Goal: Transaction & Acquisition: Purchase product/service

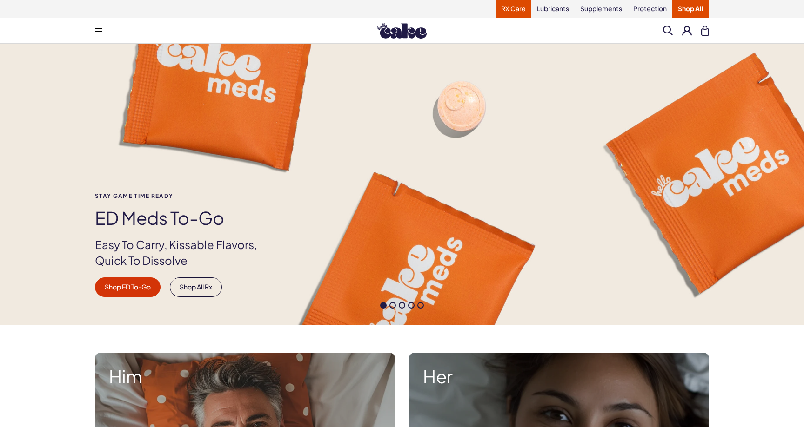
click at [516, 4] on link "RX Care" at bounding box center [513, 9] width 36 height 18
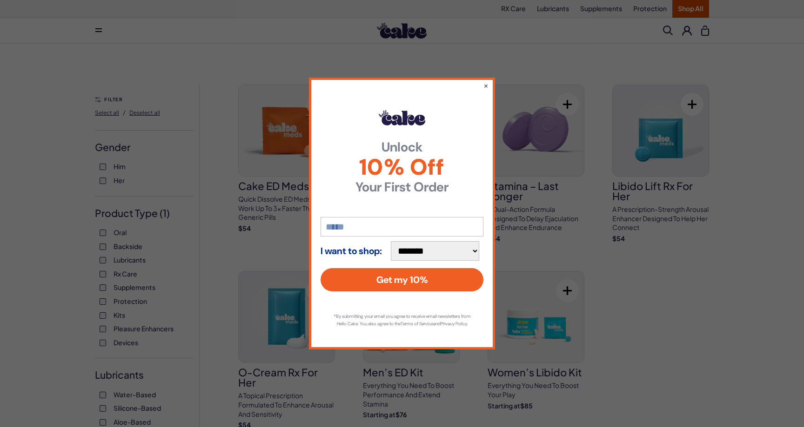
click at [425, 224] on input "email" at bounding box center [401, 227] width 163 height 20
click at [320, 268] on button "Get my 10%" at bounding box center [401, 279] width 163 height 23
type input "**********"
click at [407, 285] on button "Get my 10%" at bounding box center [401, 279] width 163 height 23
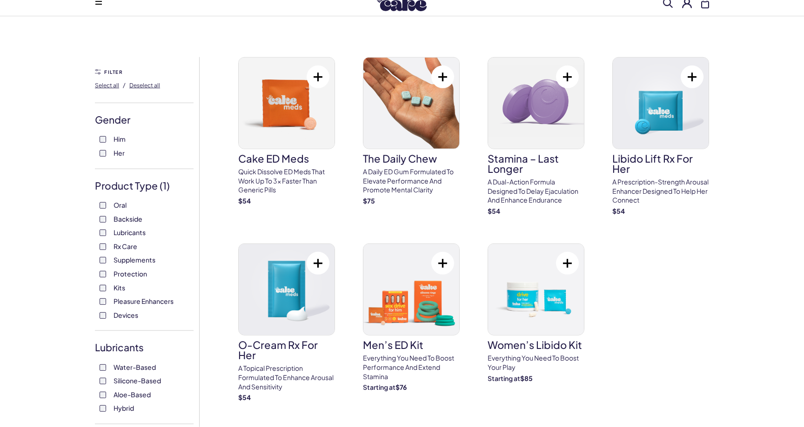
scroll to position [25, 0]
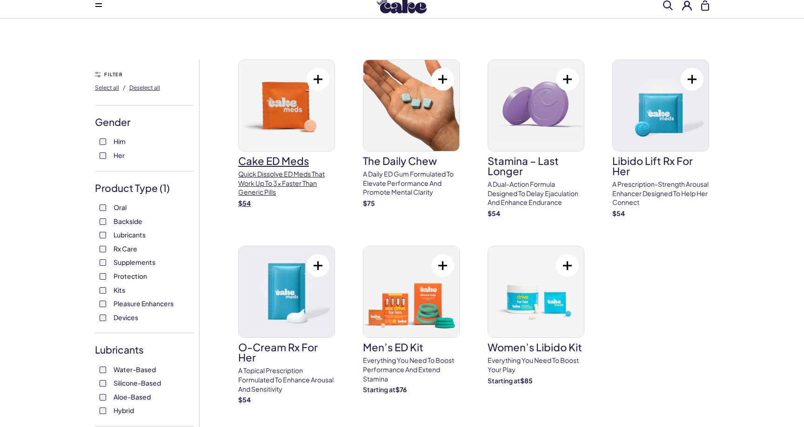
click at [305, 122] on img at bounding box center [287, 105] width 96 height 91
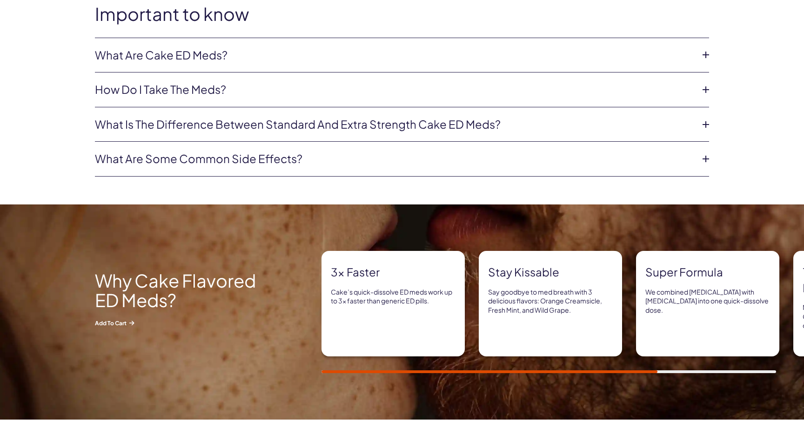
scroll to position [553, 0]
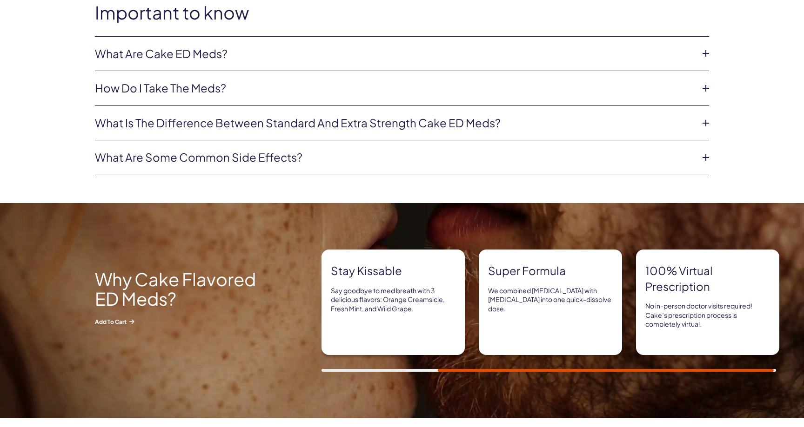
click at [299, 160] on link "What are some common side effects?" at bounding box center [394, 158] width 599 height 16
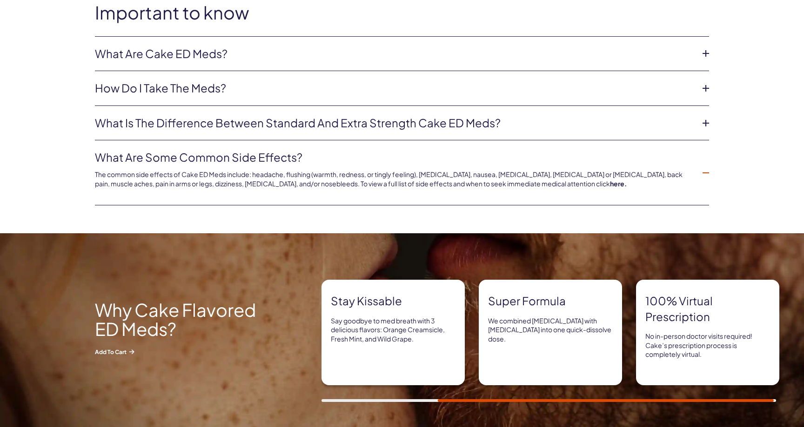
click at [299, 160] on link "What are some common side effects?" at bounding box center [394, 158] width 599 height 16
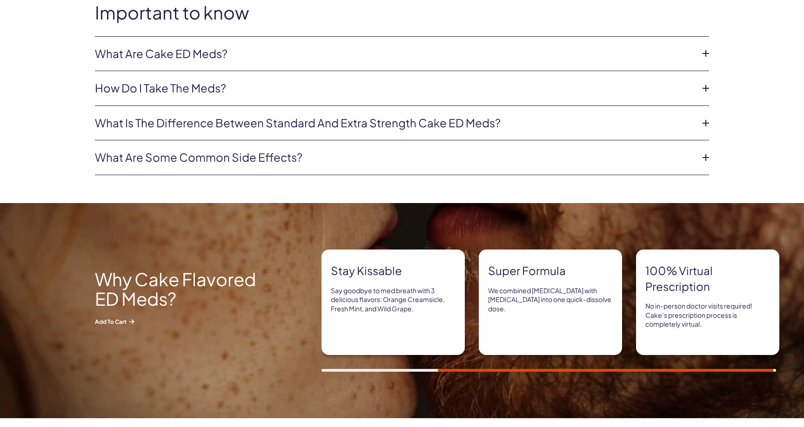
click at [299, 160] on link "What are some common side effects?" at bounding box center [394, 158] width 599 height 16
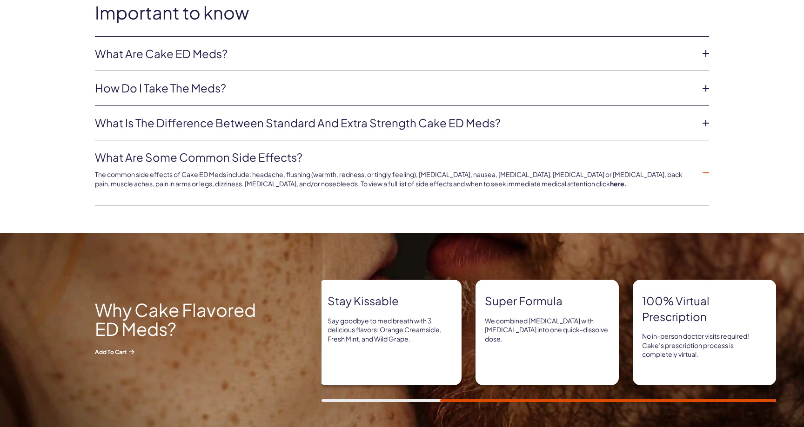
click at [300, 160] on link "What are some common side effects?" at bounding box center [394, 158] width 599 height 16
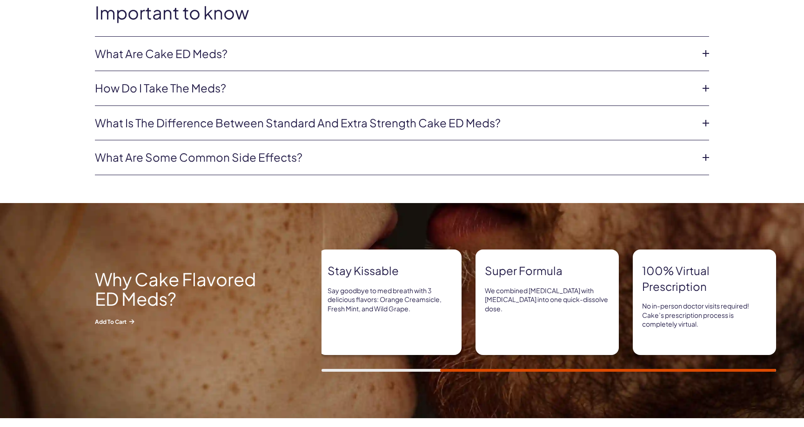
click at [778, 87] on div "Important to know What are Cake ED Meds? Cake ED Meds are a compounded medicati…" at bounding box center [402, 103] width 804 height 200
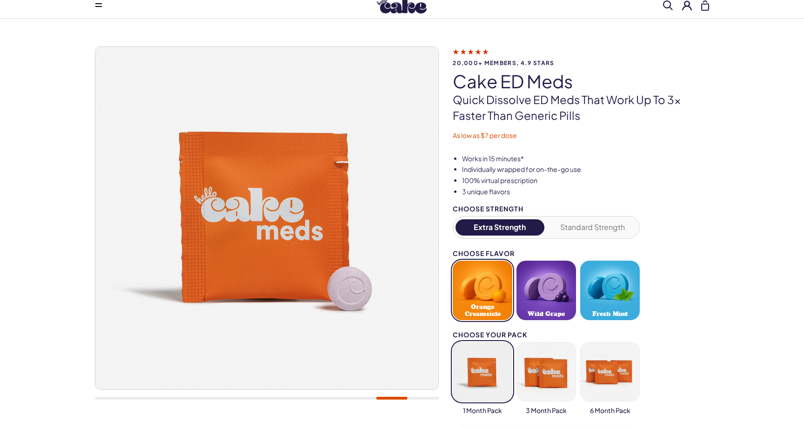
scroll to position [0, 0]
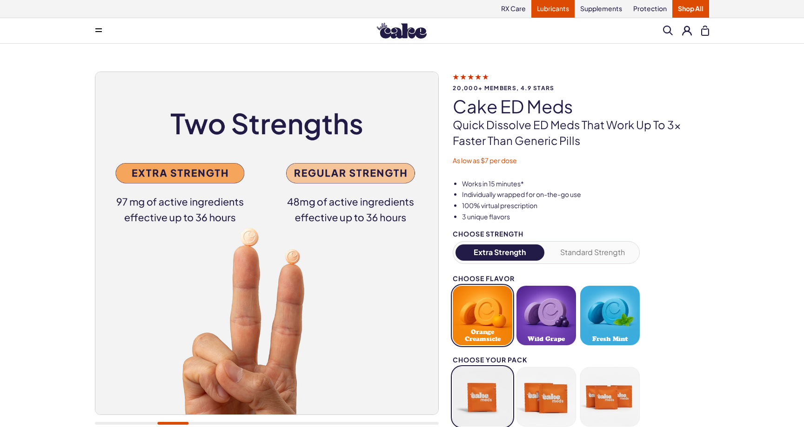
click at [546, 11] on link "Lubricants" at bounding box center [552, 9] width 43 height 18
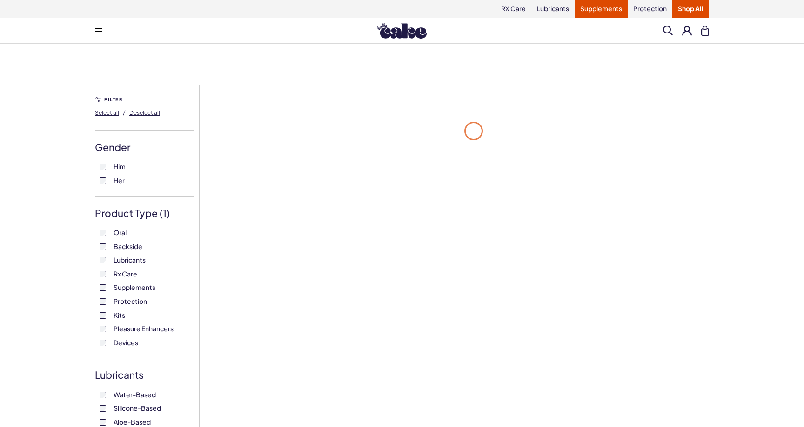
click at [584, 10] on link "Supplements" at bounding box center [600, 9] width 53 height 18
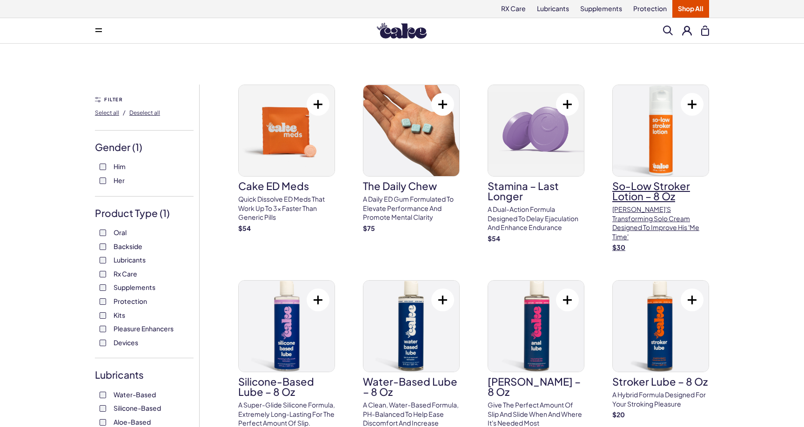
click at [682, 178] on link "So-Low Stroker Lotion – 8 oz Cake's transforming solo cream designed to improve…" at bounding box center [660, 169] width 97 height 168
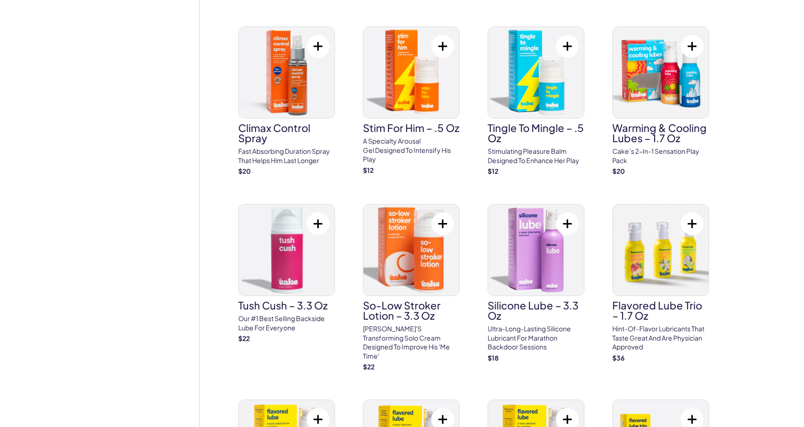
scroll to position [843, 0]
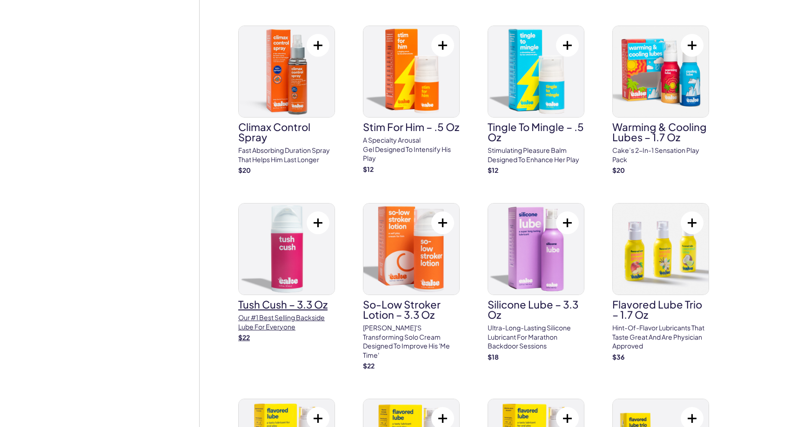
click at [301, 314] on p "Our #1 best selling backside lube for everyone" at bounding box center [286, 323] width 97 height 18
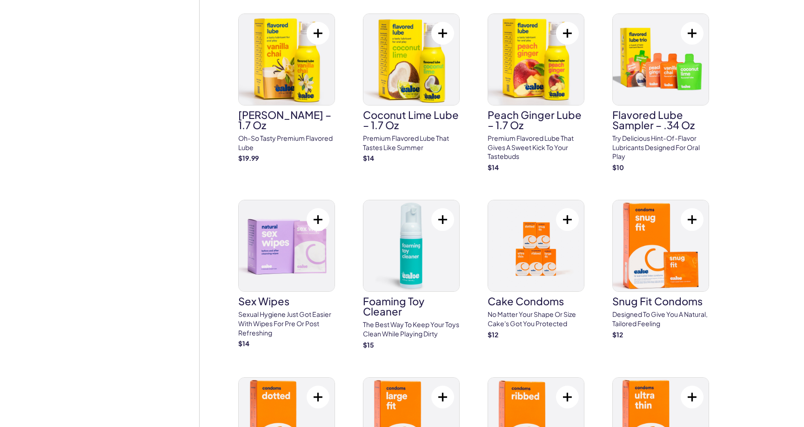
scroll to position [1229, 0]
click at [441, 208] on button at bounding box center [442, 219] width 23 height 23
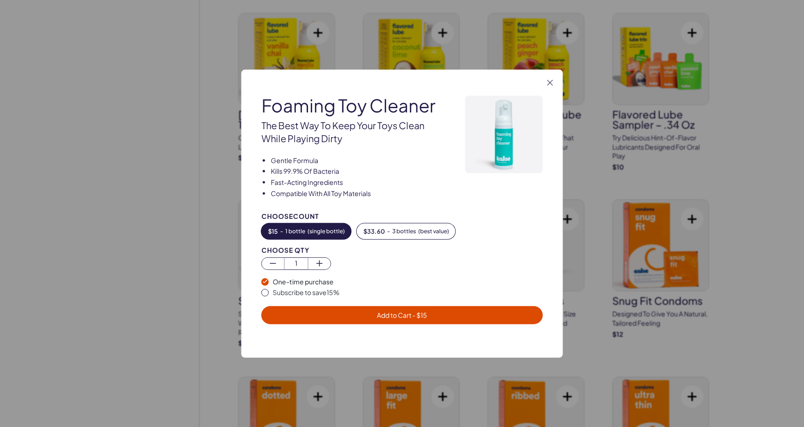
click at [504, 316] on span "Add to Cart - $ 15" at bounding box center [402, 315] width 270 height 11
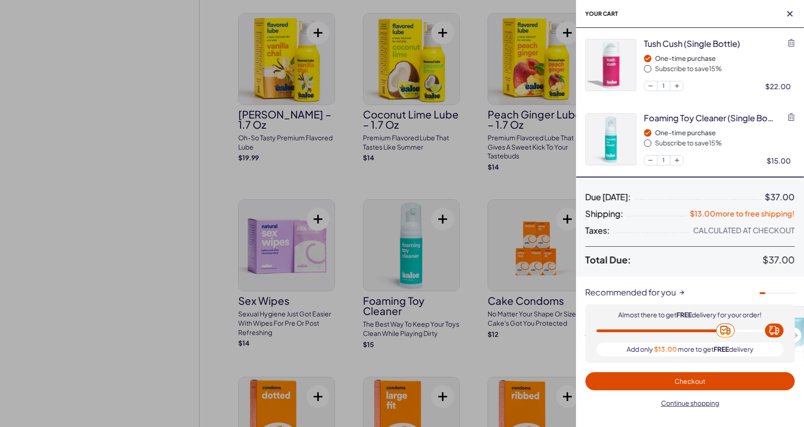
click at [546, 310] on div at bounding box center [402, 213] width 804 height 427
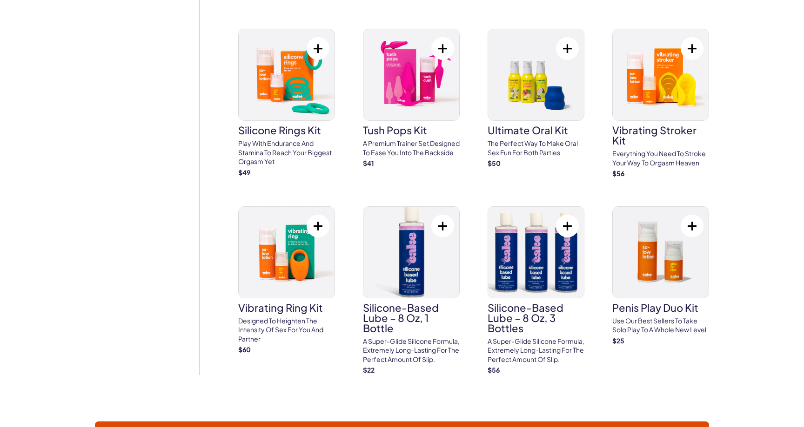
scroll to position [2127, 0]
click at [661, 268] on img at bounding box center [661, 252] width 96 height 91
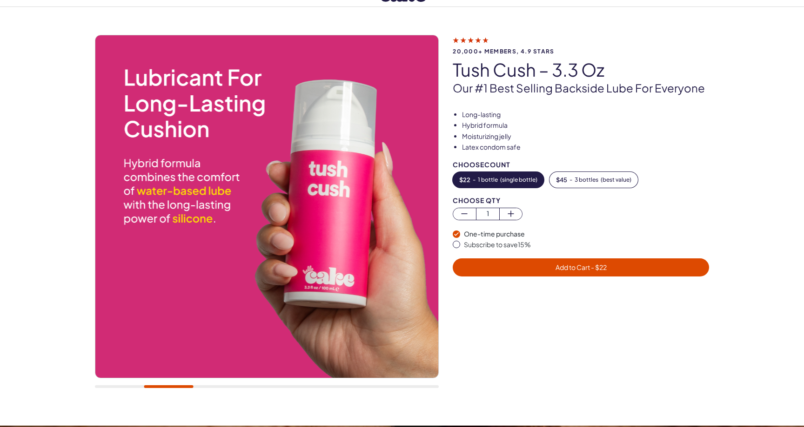
scroll to position [38, 0]
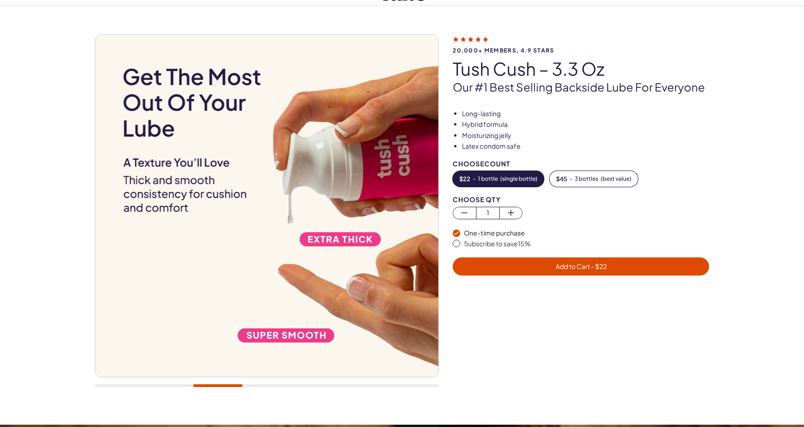
click at [551, 264] on span "Add to Cart - $ 22" at bounding box center [580, 266] width 245 height 11
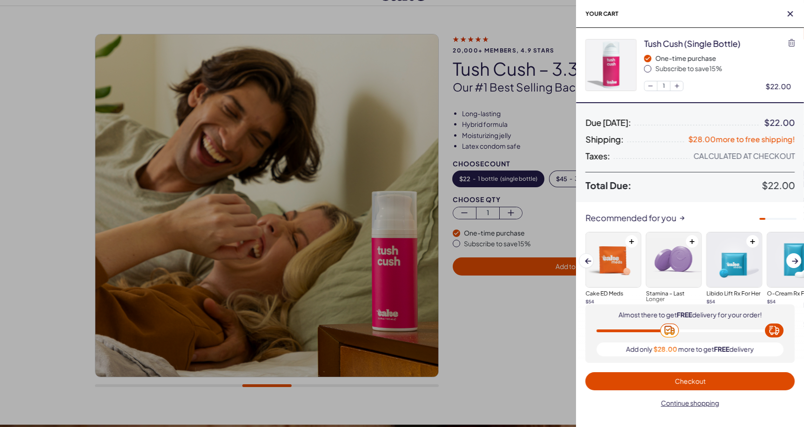
click at [797, 14] on h2 "Your cart" at bounding box center [690, 14] width 228 height 28
click at [789, 15] on icon "button" at bounding box center [790, 14] width 6 height 6
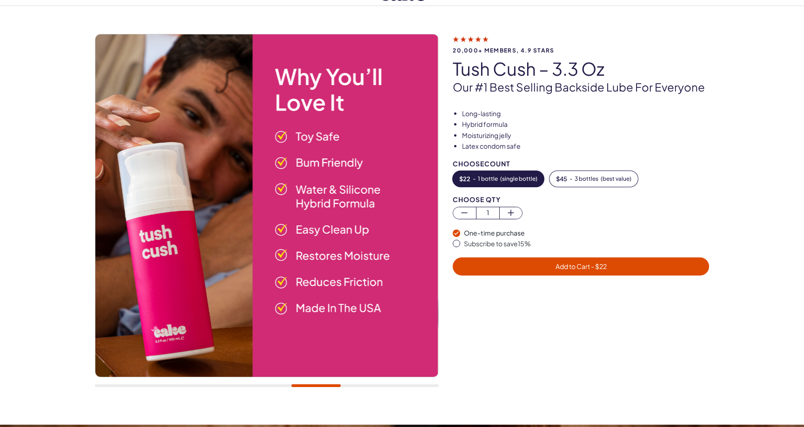
scroll to position [0, 0]
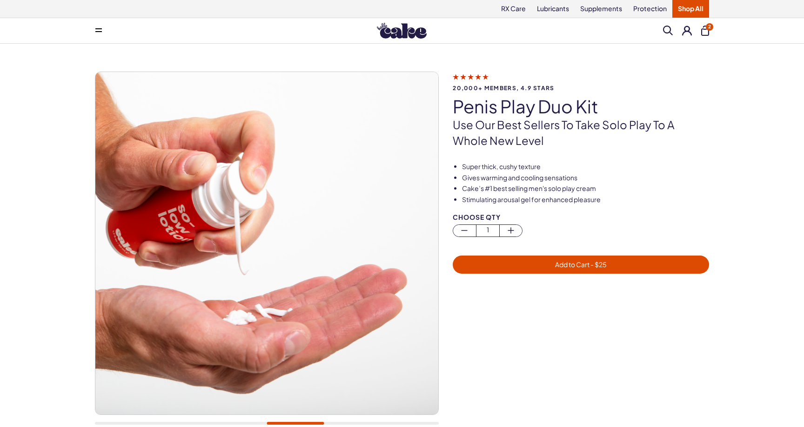
click at [633, 269] on span "Add to Cart - $ 25" at bounding box center [580, 265] width 245 height 11
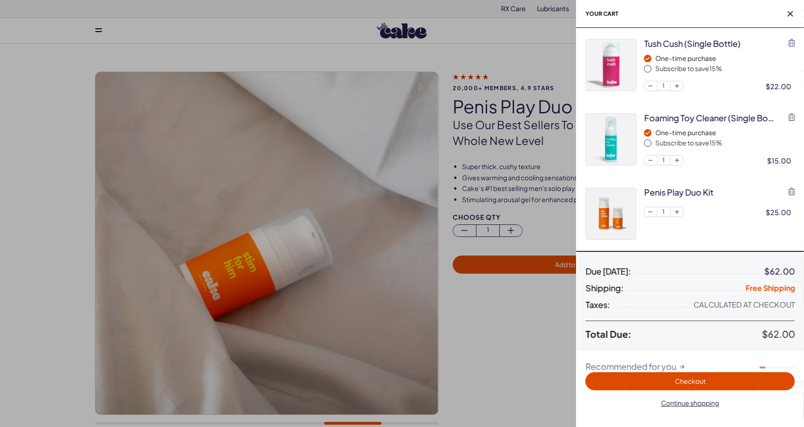
click at [532, 349] on div at bounding box center [402, 213] width 804 height 427
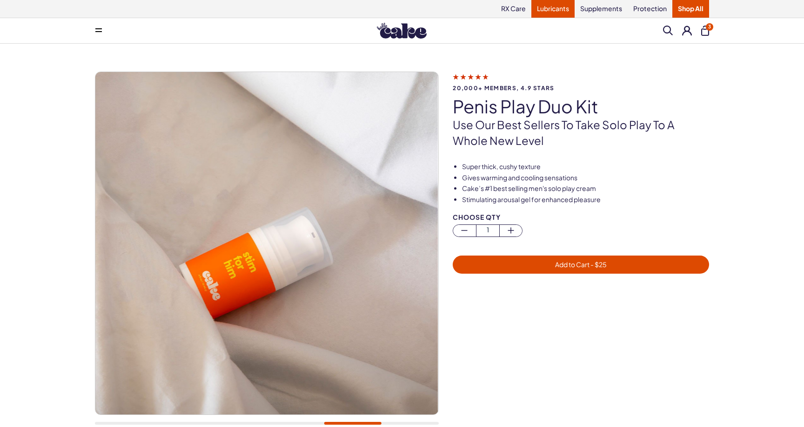
click at [553, 13] on link "Lubricants" at bounding box center [552, 9] width 43 height 18
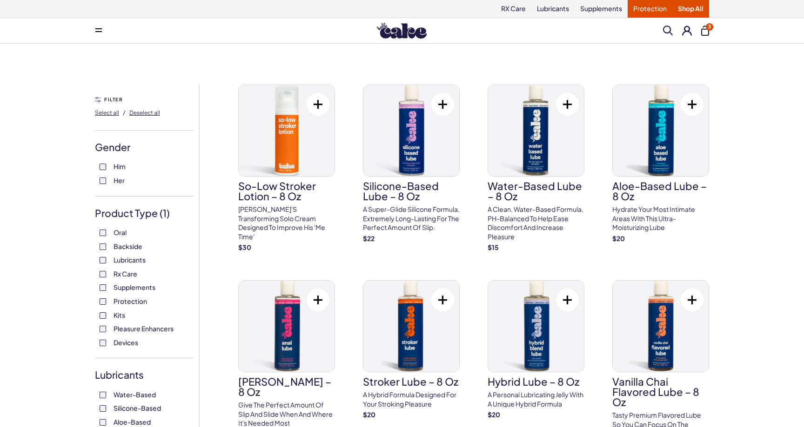
click at [646, 13] on link "Protection" at bounding box center [649, 9] width 45 height 18
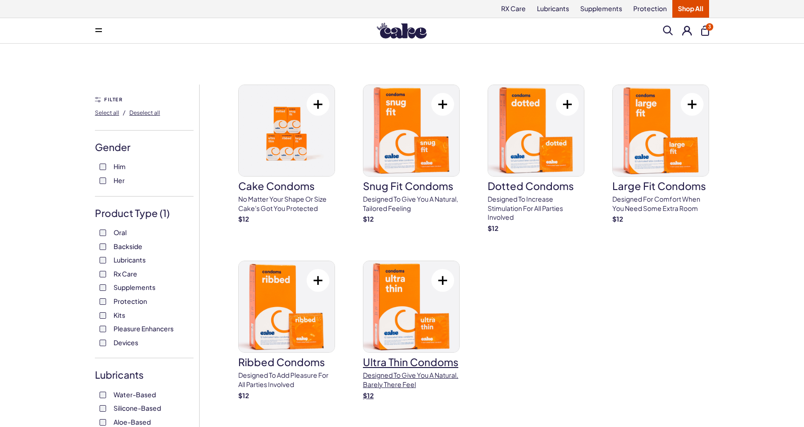
click at [427, 341] on img at bounding box center [411, 306] width 96 height 91
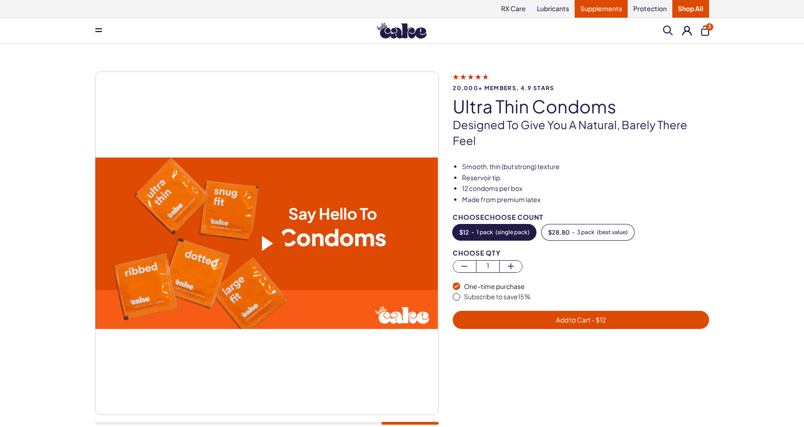
click at [596, 15] on link "Supplements" at bounding box center [600, 9] width 53 height 18
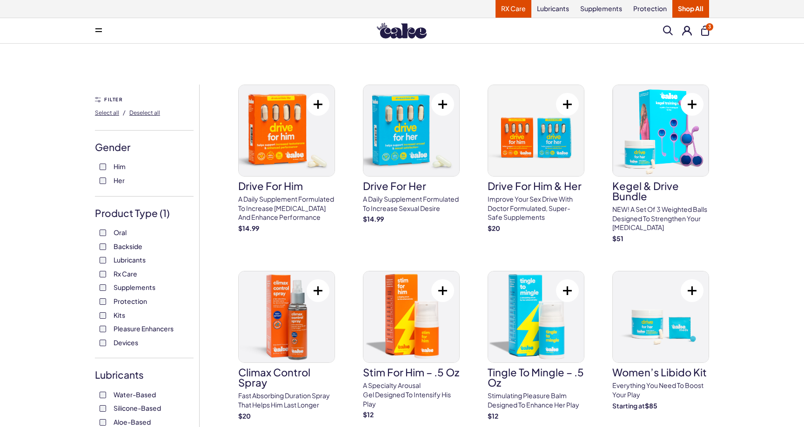
click at [515, 13] on link "RX Care" at bounding box center [513, 9] width 36 height 18
